Goal: Check status

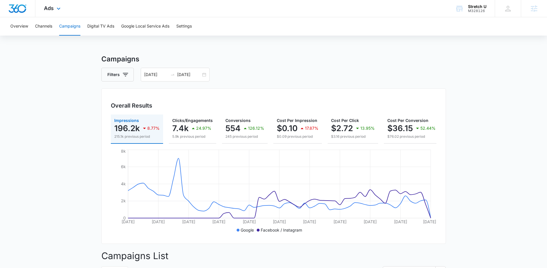
click at [56, 13] on div "Ads Apps Reputation Websites Forms CRM Email Social Payments POS Content Ads In…" at bounding box center [52, 8] width 35 height 17
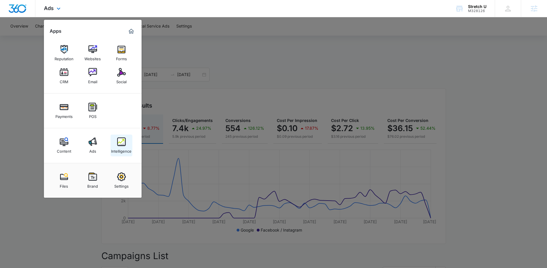
click at [121, 138] on img at bounding box center [121, 142] width 9 height 9
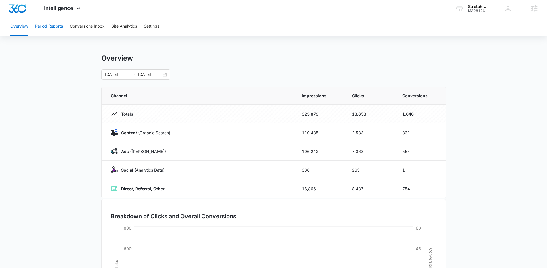
click at [61, 28] on button "Period Reports" at bounding box center [49, 26] width 28 height 18
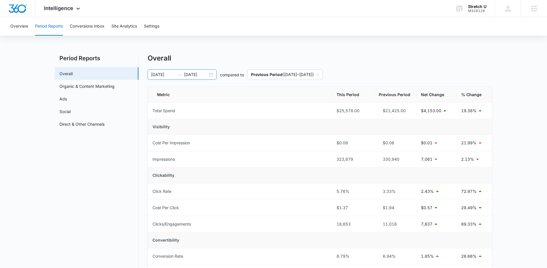
click at [211, 76] on div "[DATE] [DATE]" at bounding box center [182, 74] width 69 height 10
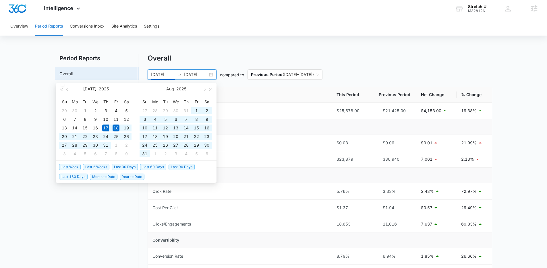
click at [147, 167] on span "Last 60 Days" at bounding box center [153, 167] width 26 height 6
type input "[DATE]"
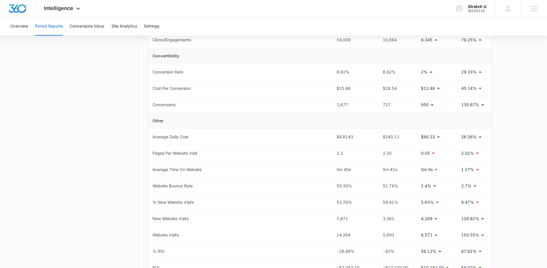
scroll to position [181, 0]
